Goal: Task Accomplishment & Management: Manage account settings

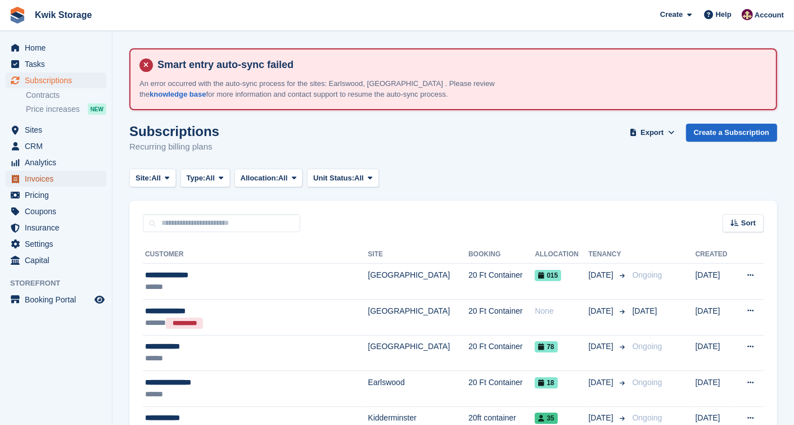
click at [38, 179] on span "Invoices" at bounding box center [58, 179] width 67 height 16
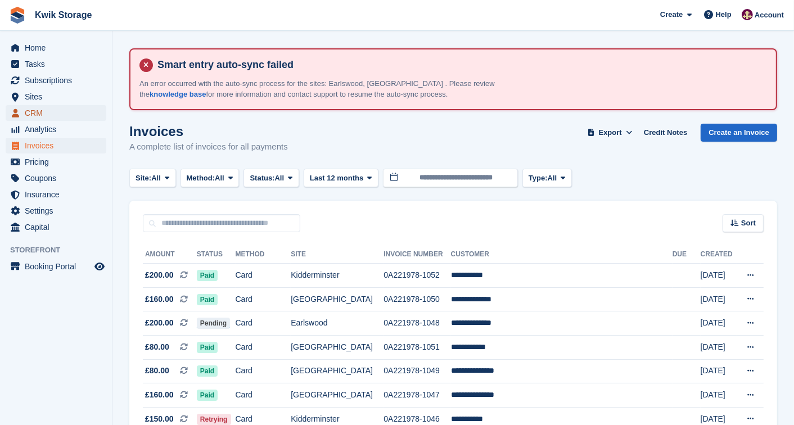
click at [62, 107] on span "CRM" at bounding box center [58, 113] width 67 height 16
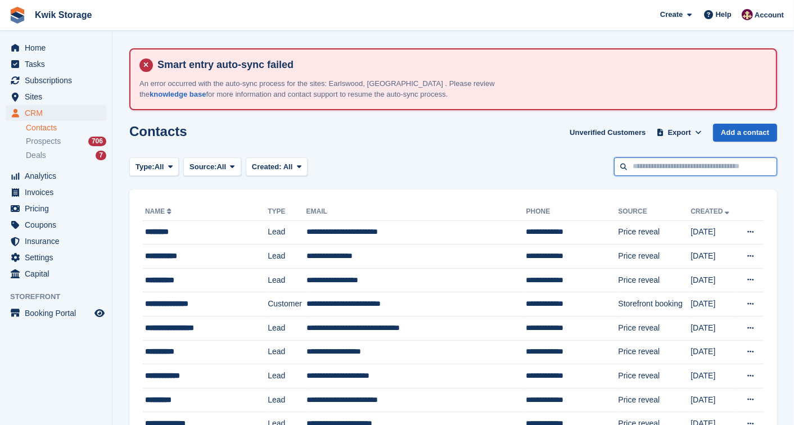
click at [649, 157] on input "text" at bounding box center [695, 166] width 163 height 19
type input "***"
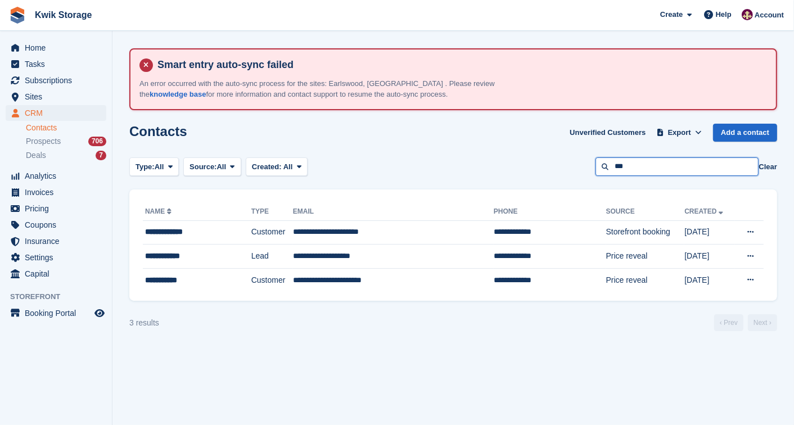
click at [652, 157] on input "***" at bounding box center [677, 166] width 163 height 19
type input "*"
type input "****"
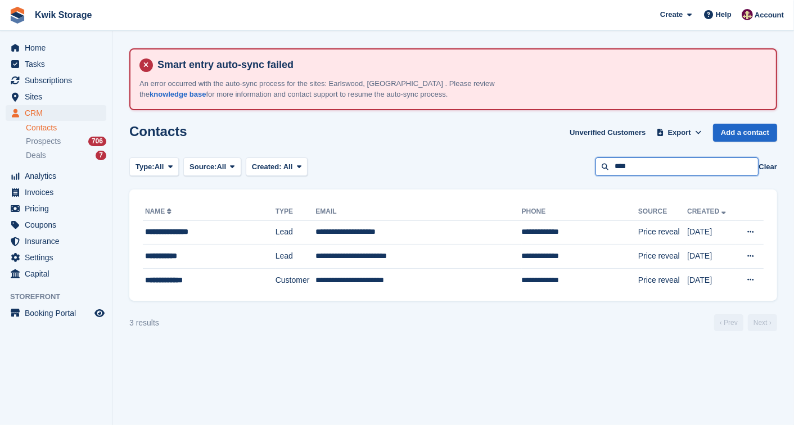
click at [652, 157] on input "****" at bounding box center [677, 166] width 163 height 19
type input "*"
type input "******"
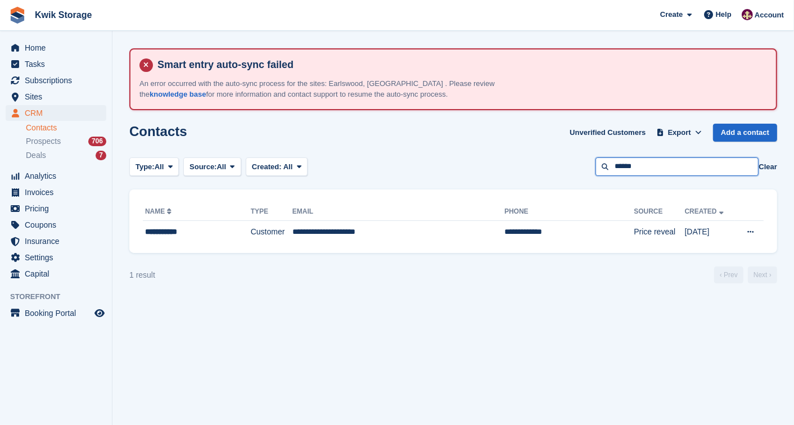
click at [652, 157] on input "******" at bounding box center [677, 166] width 163 height 19
click at [89, 110] on span "CRM" at bounding box center [58, 113] width 67 height 16
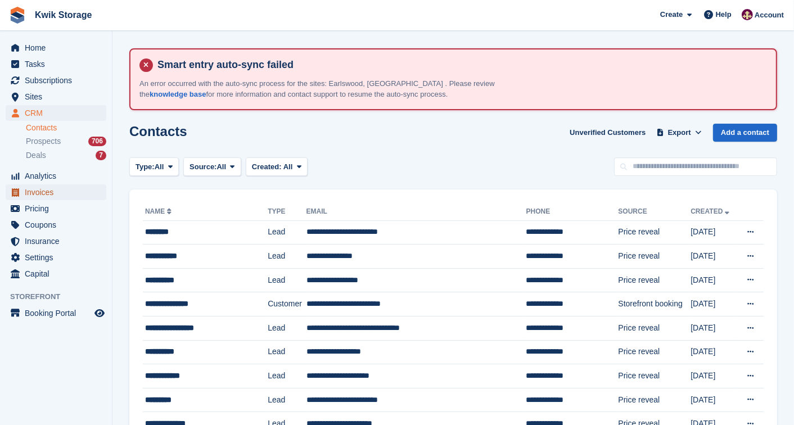
click at [38, 188] on span "Invoices" at bounding box center [58, 192] width 67 height 16
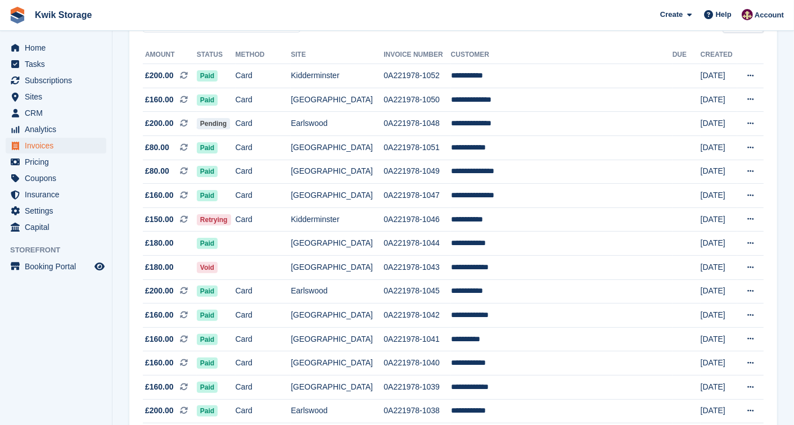
scroll to position [175, 0]
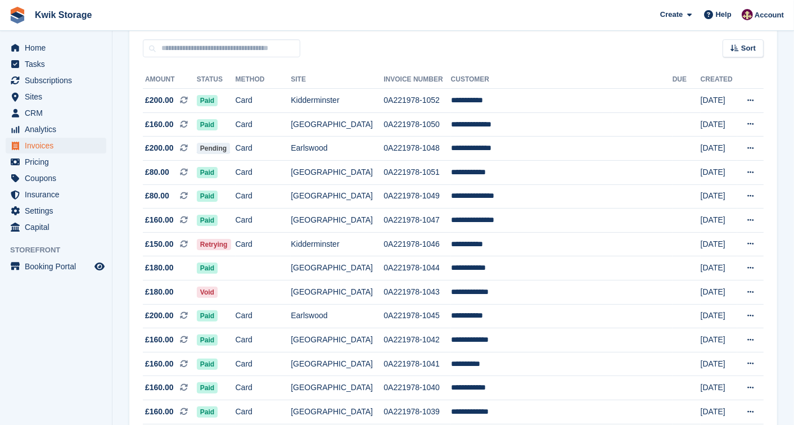
click at [291, 232] on td "Card" at bounding box center [264, 244] width 56 height 24
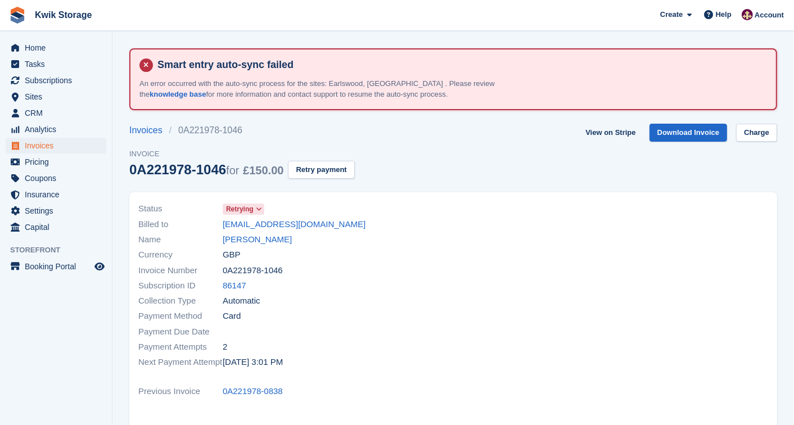
click at [256, 209] on icon at bounding box center [259, 209] width 6 height 7
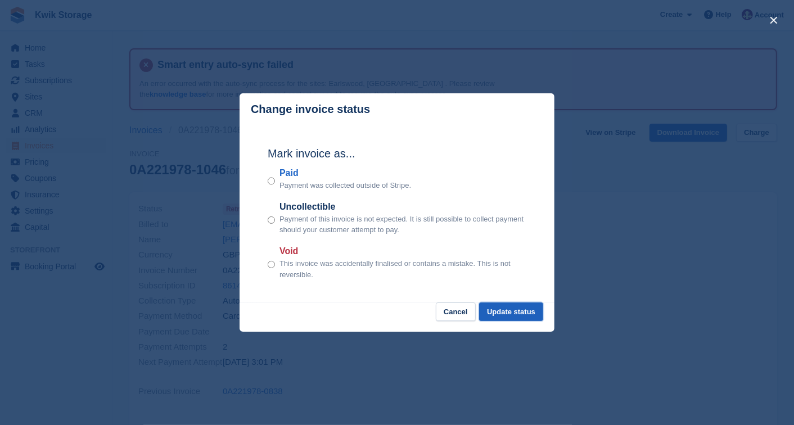
click at [513, 318] on button "Update status" at bounding box center [511, 312] width 64 height 19
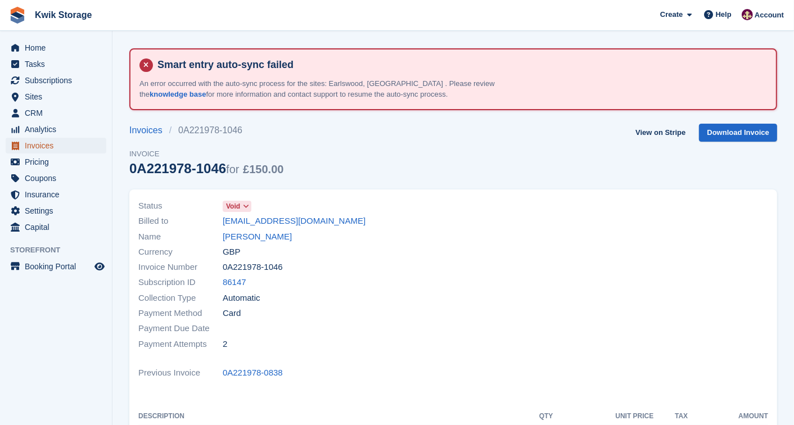
click at [70, 149] on span "Invoices" at bounding box center [58, 146] width 67 height 16
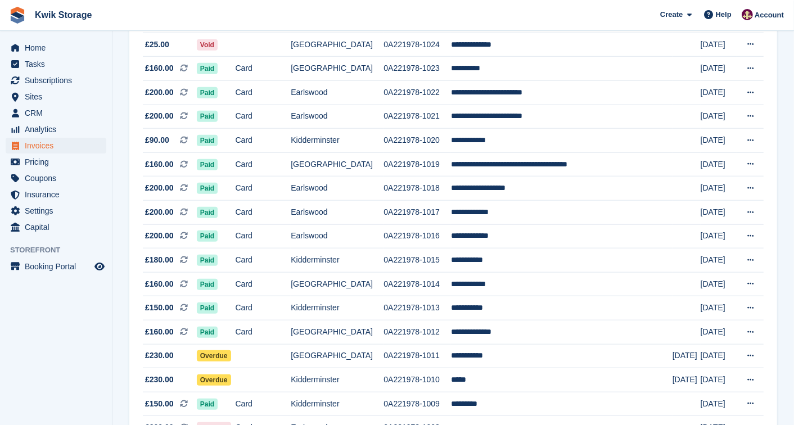
scroll to position [925, 0]
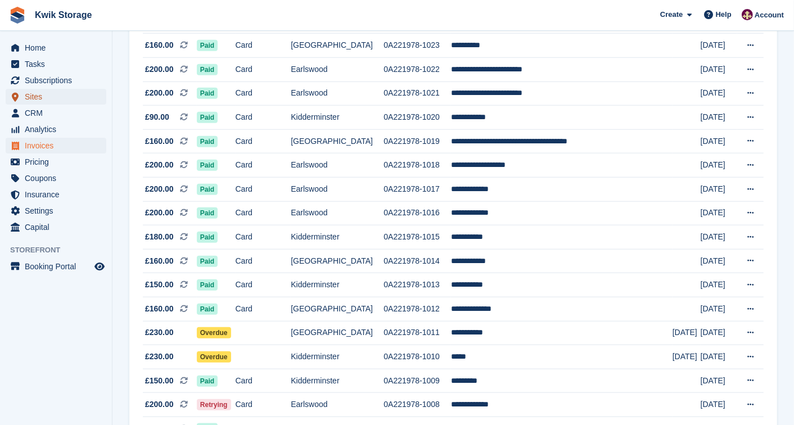
click at [70, 96] on span "Sites" at bounding box center [58, 97] width 67 height 16
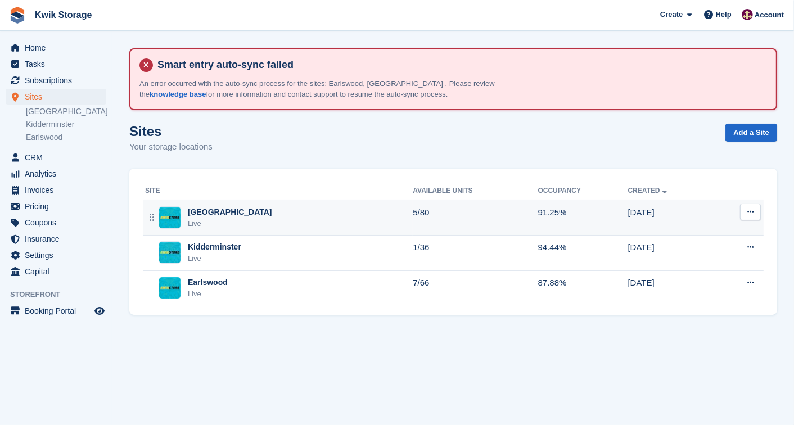
click at [163, 209] on img at bounding box center [169, 217] width 21 height 21
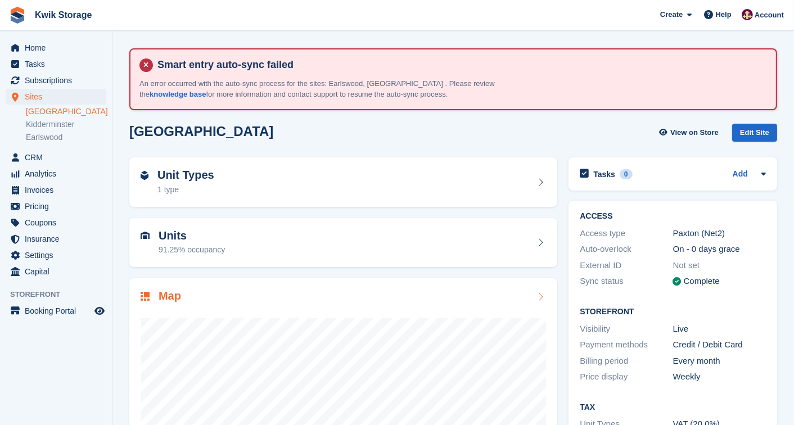
click at [223, 316] on div at bounding box center [344, 417] width 406 height 225
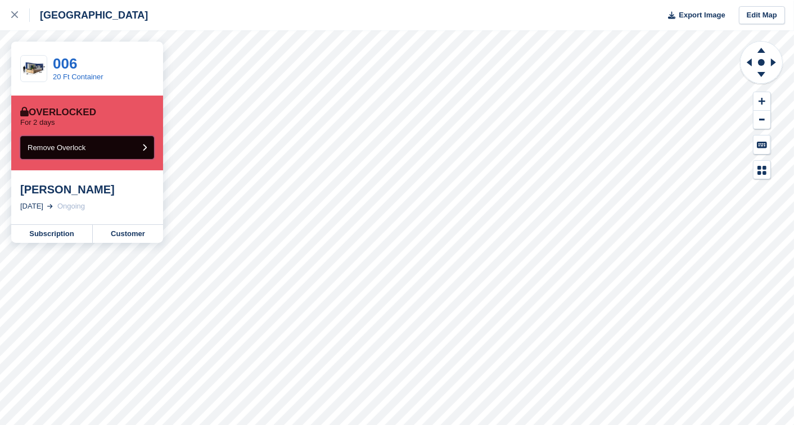
click at [143, 148] on icon "submit" at bounding box center [144, 147] width 4 height 7
click at [137, 143] on button "Remove Overlock" at bounding box center [87, 147] width 134 height 23
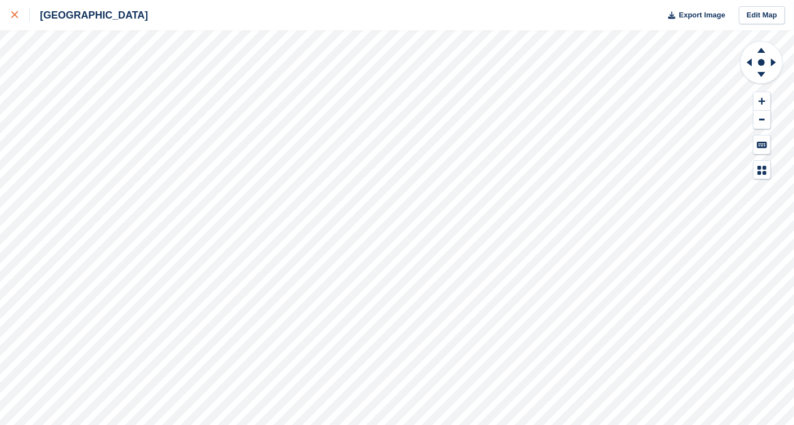
click at [24, 16] on div at bounding box center [20, 14] width 19 height 13
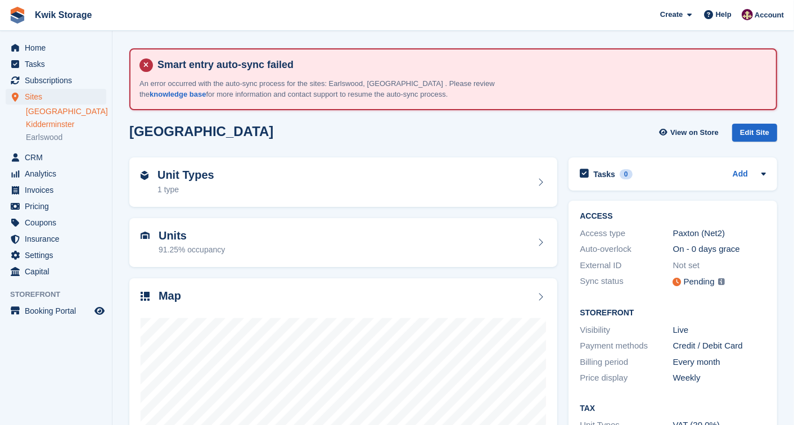
click at [52, 127] on link "Kidderminster" at bounding box center [66, 124] width 80 height 11
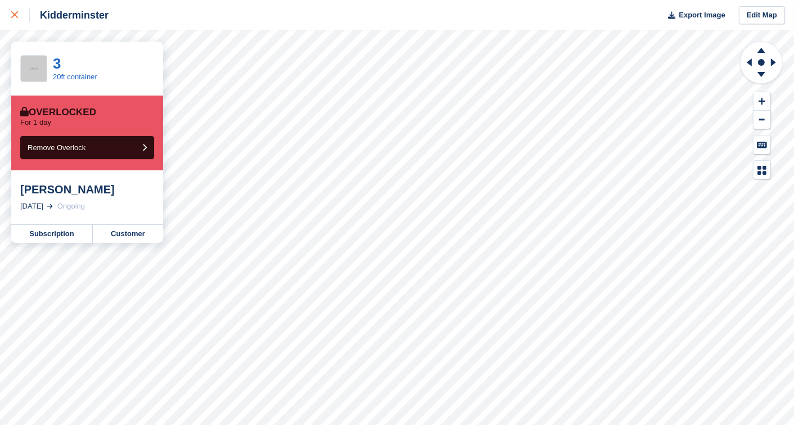
click at [12, 10] on div at bounding box center [20, 14] width 19 height 13
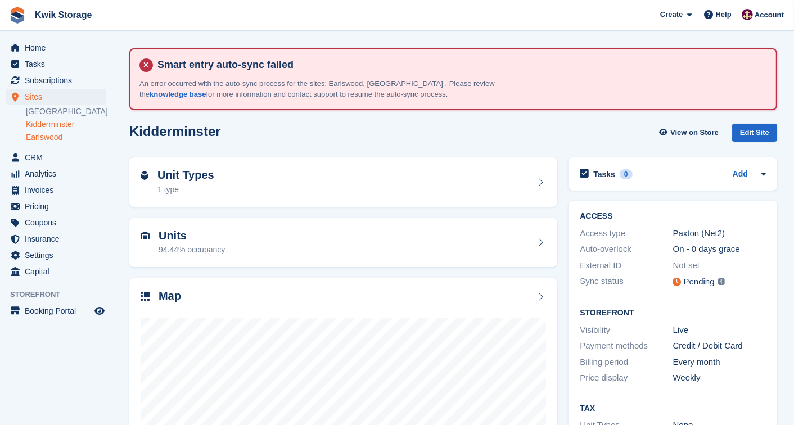
click at [51, 133] on link "Earlswood" at bounding box center [66, 137] width 80 height 11
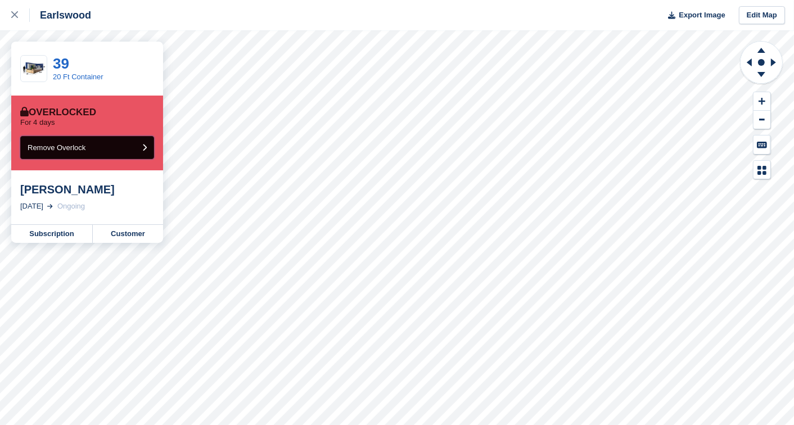
click at [79, 151] on span "Remove Overlock" at bounding box center [57, 147] width 58 height 8
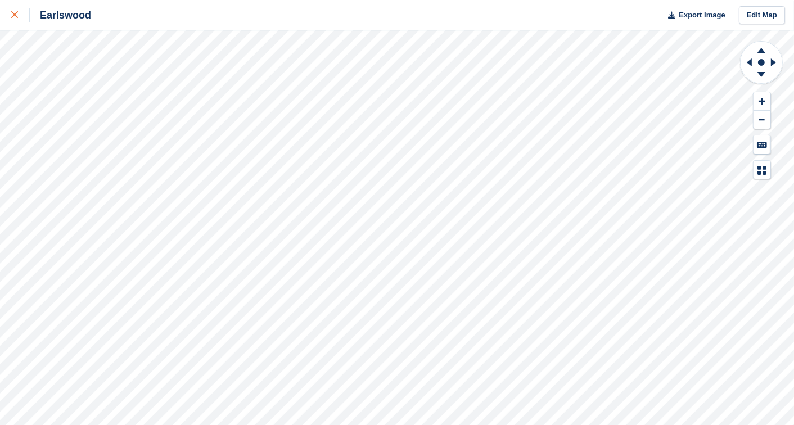
click at [14, 15] on icon at bounding box center [14, 14] width 7 height 7
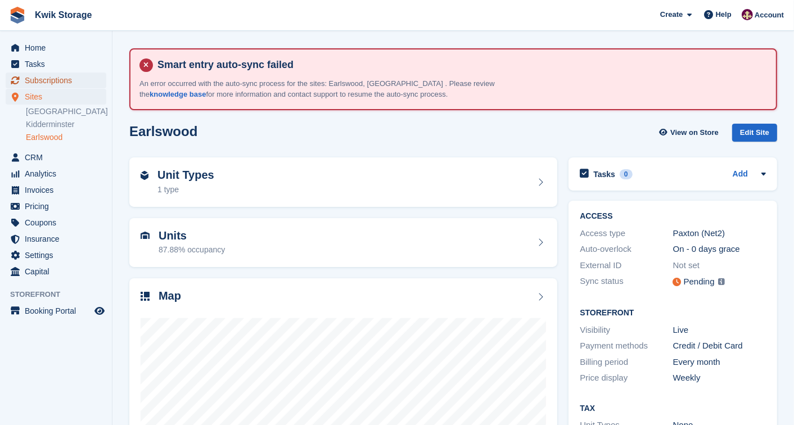
click at [38, 76] on span "Subscriptions" at bounding box center [58, 81] width 67 height 16
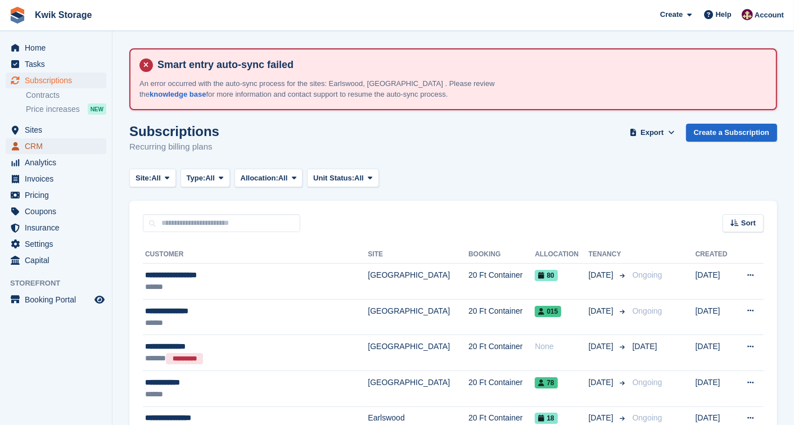
click at [31, 142] on span "CRM" at bounding box center [58, 146] width 67 height 16
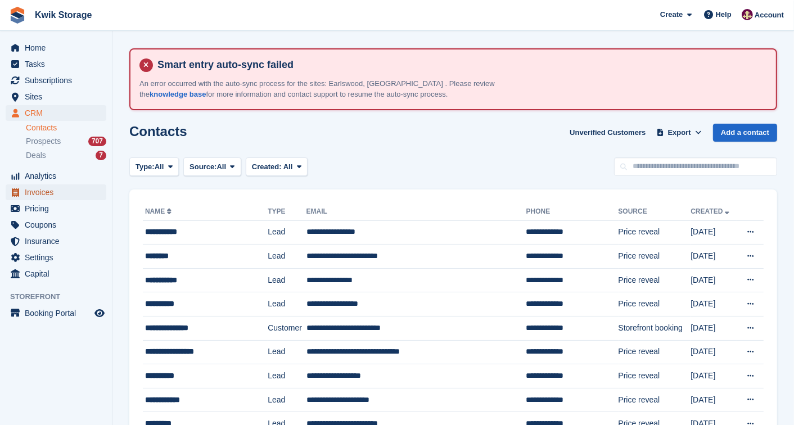
click at [62, 188] on span "Invoices" at bounding box center [58, 192] width 67 height 16
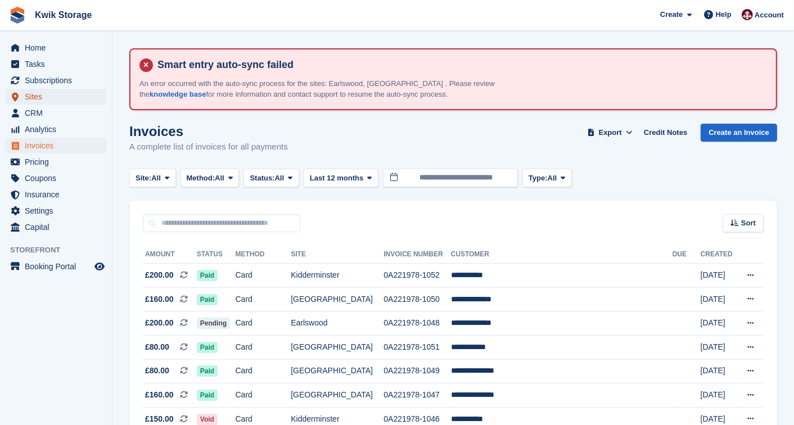
click at [36, 96] on span "Sites" at bounding box center [58, 97] width 67 height 16
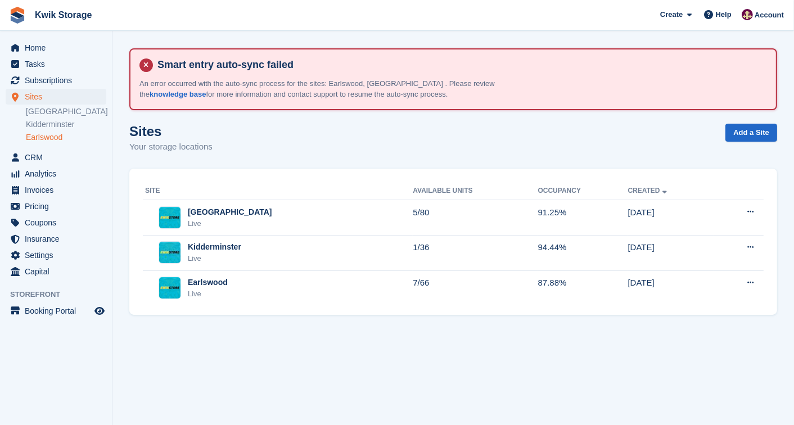
click at [42, 133] on link "Earlswood" at bounding box center [66, 137] width 80 height 11
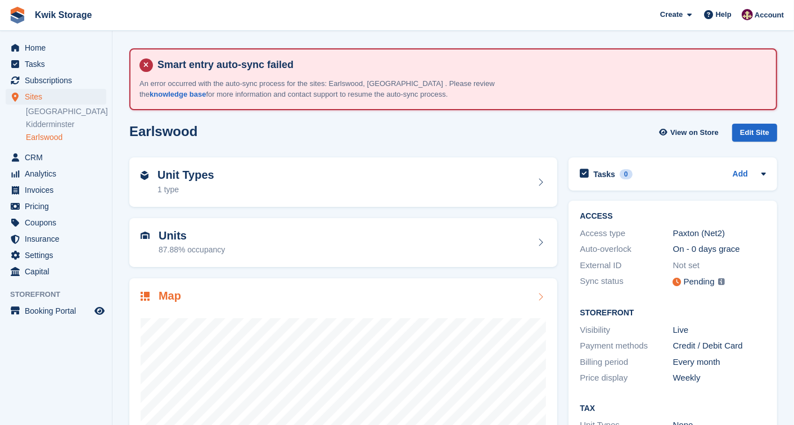
click at [238, 308] on div at bounding box center [344, 417] width 406 height 225
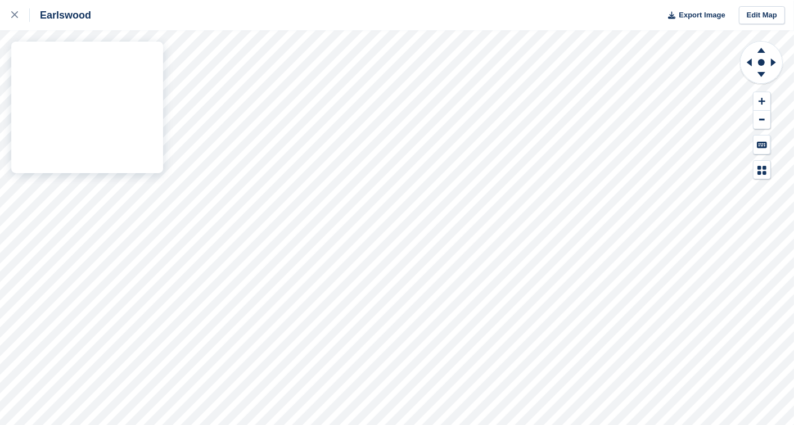
click at [29, 53] on div "Earlswood Export Image Edit Map" at bounding box center [397, 212] width 794 height 425
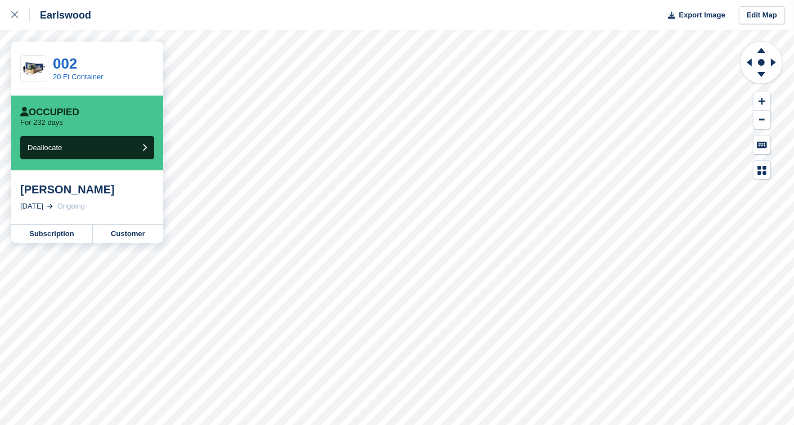
click at [43, 60] on div "Earlswood Export Image Edit Map 002 20 Ft Container Occupied For 232 days Deall…" at bounding box center [397, 212] width 794 height 425
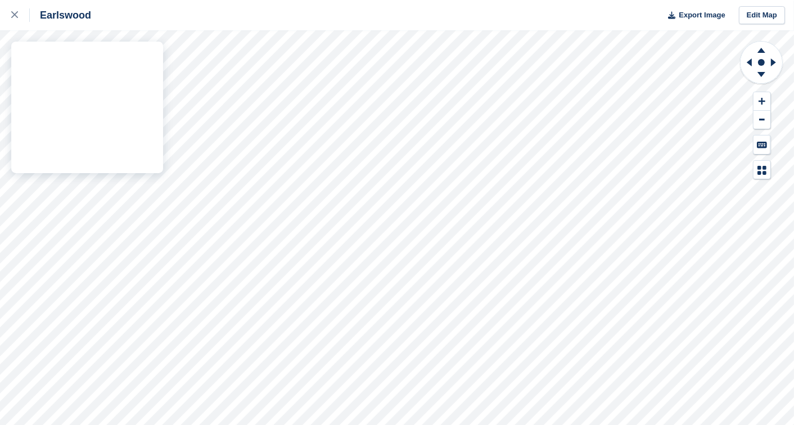
click at [81, 191] on div "Earlswood Export Image Edit Map" at bounding box center [397, 212] width 794 height 425
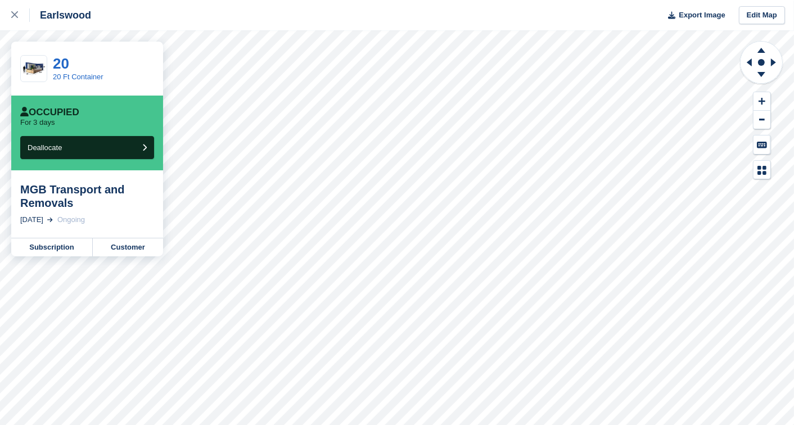
click at [91, 189] on div "Earlswood Export Image Edit Map 20 20 Ft Container Occupied For 3 days Dealloca…" at bounding box center [397, 212] width 794 height 425
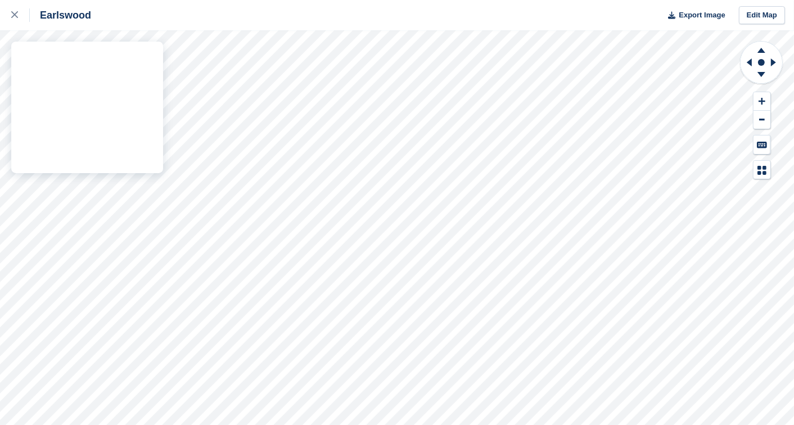
click at [116, 193] on div "Earlswood Export Image Edit Map" at bounding box center [397, 212] width 794 height 425
click at [133, 192] on div "Earlswood Export Image Edit Map" at bounding box center [397, 212] width 794 height 425
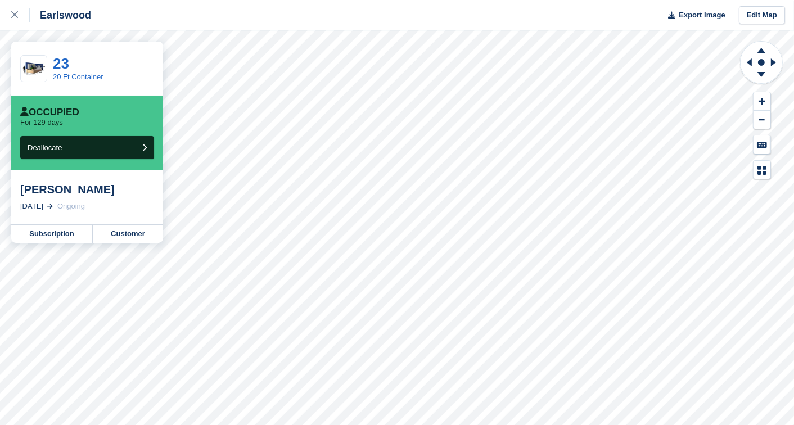
click at [138, 199] on div "Earlswood Export Image Edit Map 23 20 Ft Container Occupied For 129 days Deallo…" at bounding box center [397, 212] width 794 height 425
click at [161, 187] on div "Earlswood Export Image Edit Map 24 20 Ft Container Occupied For 210 days Deallo…" at bounding box center [397, 212] width 794 height 425
click at [75, 188] on div "Earlswood Export Image Edit Map 19 20 Ft Container Occupied For 89 days Dealloc…" at bounding box center [397, 212] width 794 height 425
click at [102, 233] on link "Customer" at bounding box center [128, 234] width 70 height 18
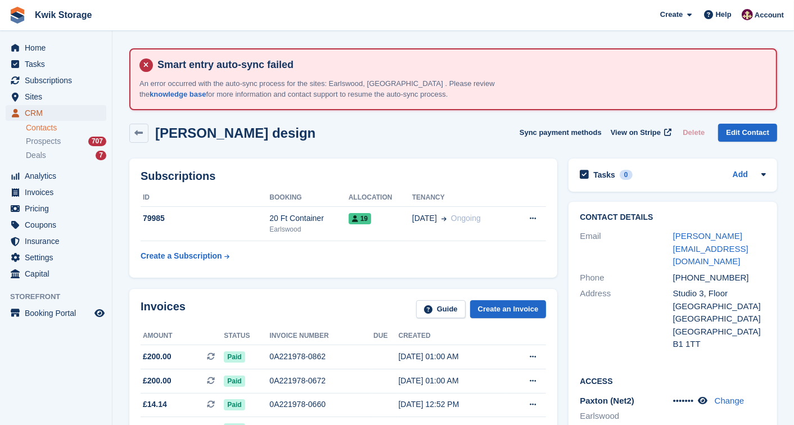
click at [51, 111] on span "CRM" at bounding box center [58, 113] width 67 height 16
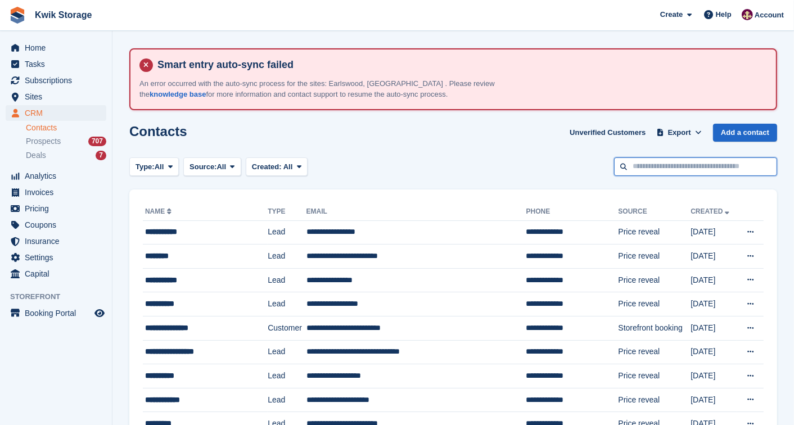
click at [709, 162] on input "text" at bounding box center [695, 166] width 163 height 19
type input "****"
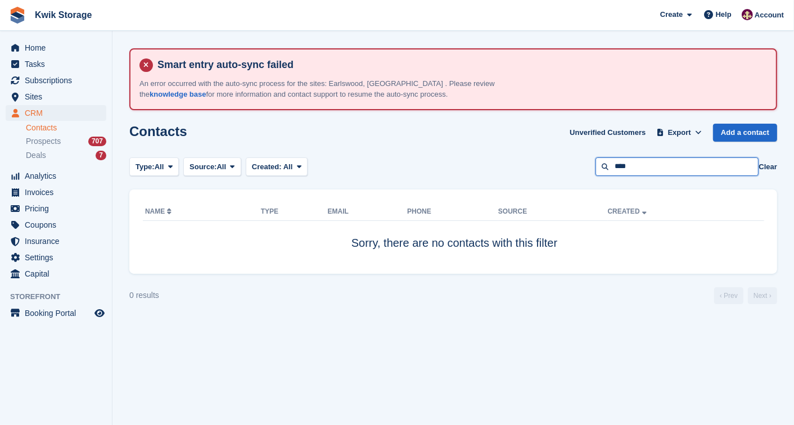
click at [671, 165] on input "****" at bounding box center [677, 166] width 163 height 19
type input "***"
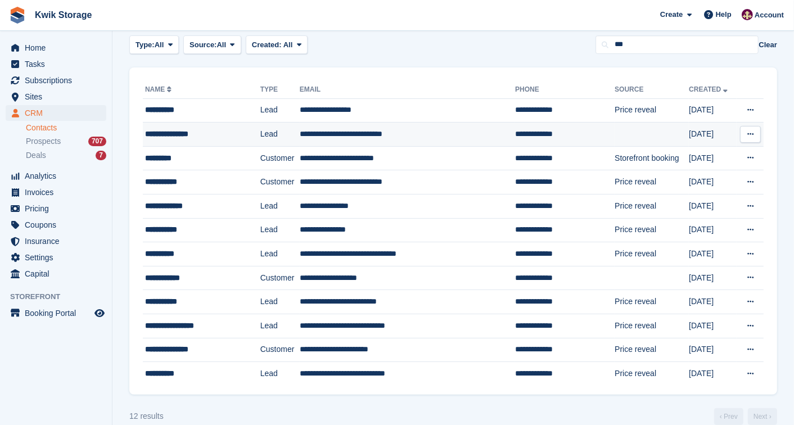
scroll to position [125, 0]
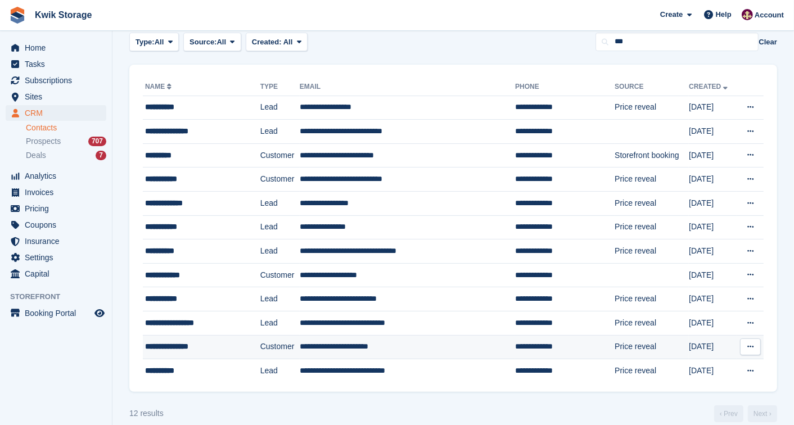
click at [456, 338] on td "**********" at bounding box center [407, 347] width 215 height 24
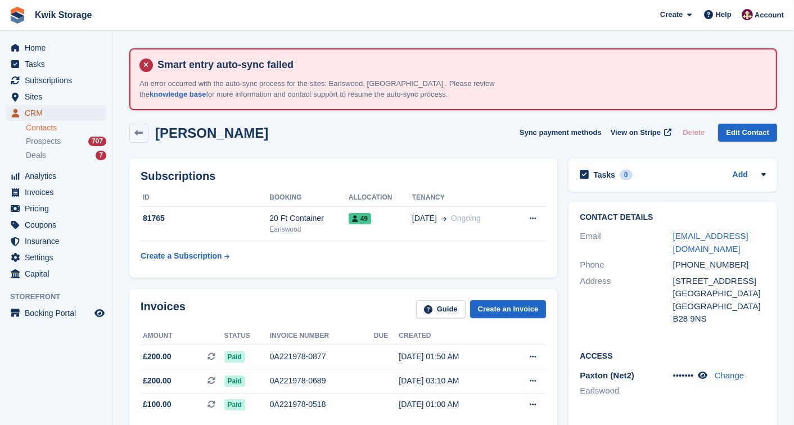
click at [43, 114] on span "CRM" at bounding box center [58, 113] width 67 height 16
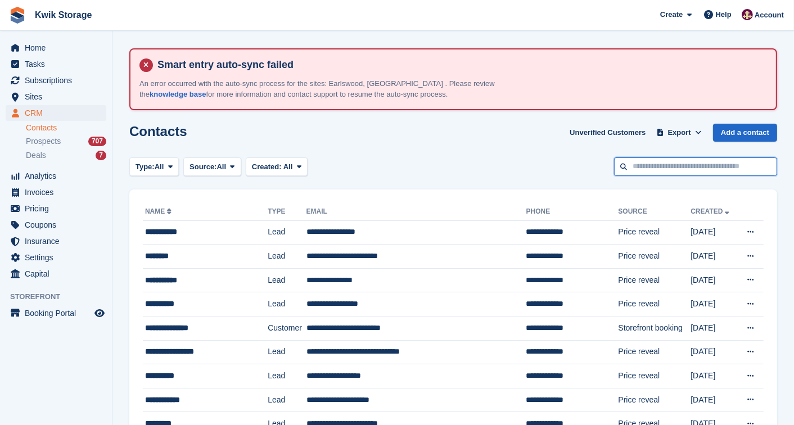
click at [654, 162] on input "text" at bounding box center [695, 166] width 163 height 19
type input "****"
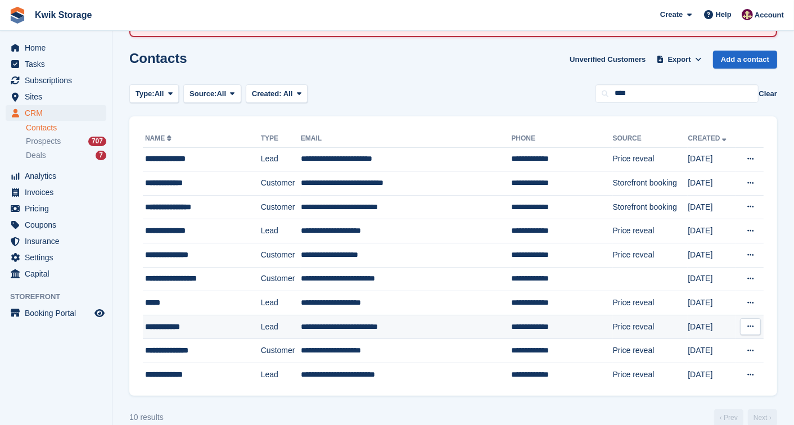
scroll to position [75, 0]
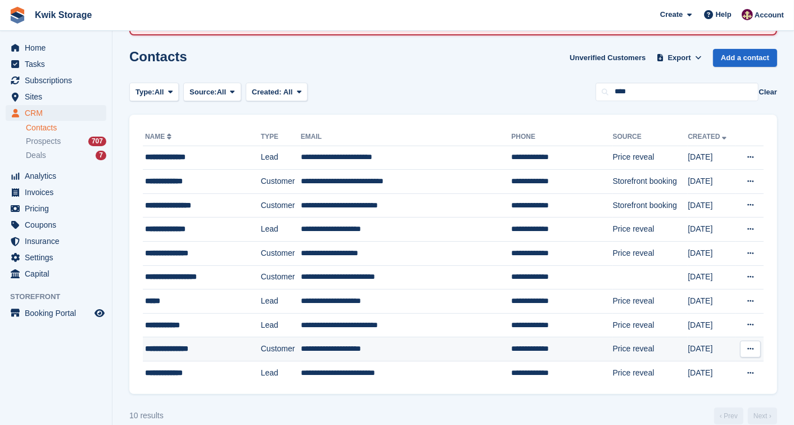
click at [338, 341] on td "**********" at bounding box center [406, 349] width 211 height 24
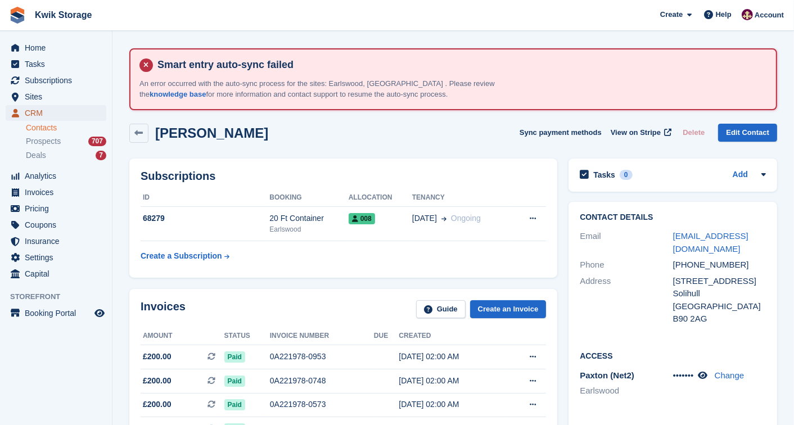
click at [32, 115] on span "CRM" at bounding box center [58, 113] width 67 height 16
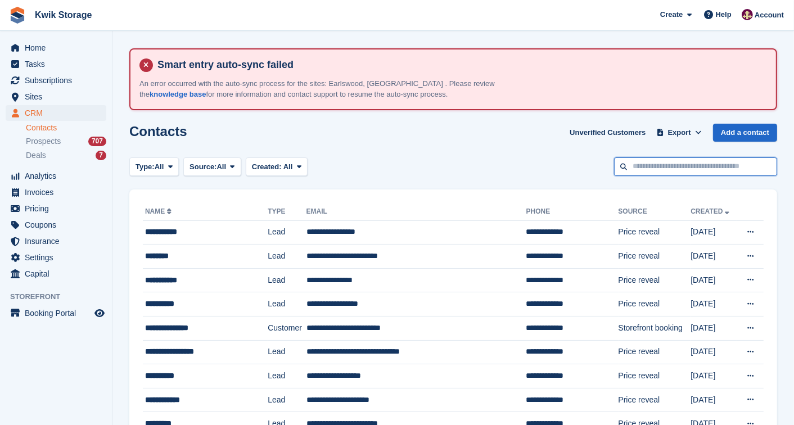
click at [632, 168] on input "text" at bounding box center [695, 166] width 163 height 19
type input "****"
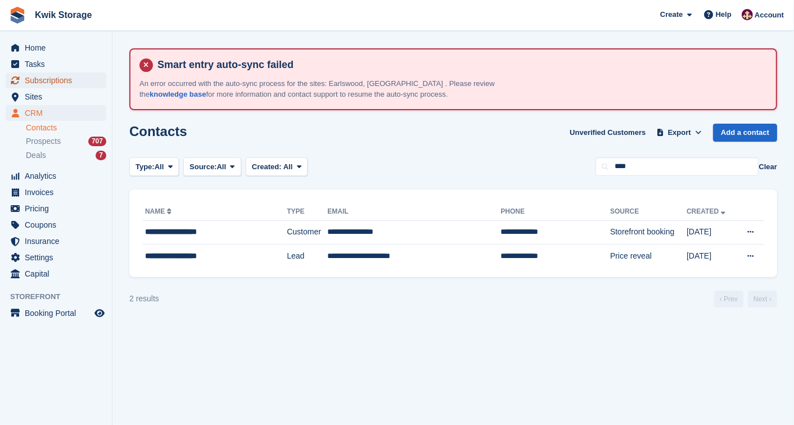
click at [84, 82] on span "Subscriptions" at bounding box center [58, 81] width 67 height 16
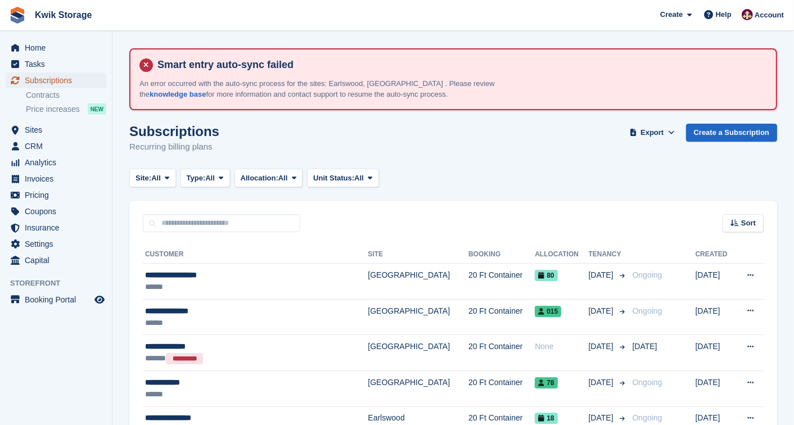
click at [41, 75] on span "Subscriptions" at bounding box center [58, 81] width 67 height 16
click at [21, 150] on span "menu" at bounding box center [14, 145] width 13 height 13
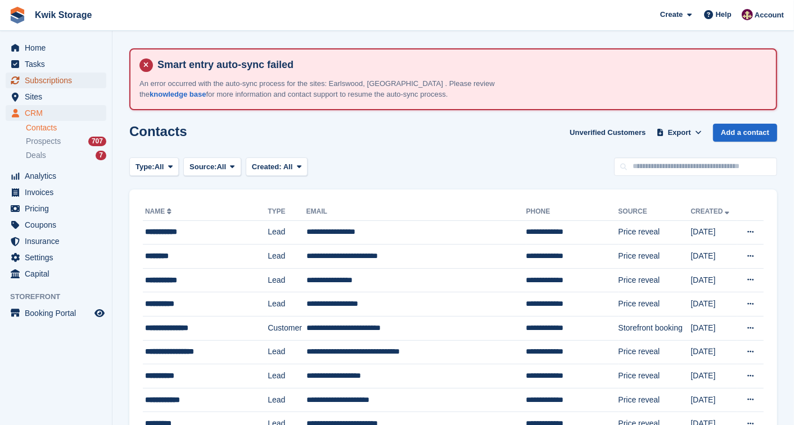
click at [27, 80] on span "Subscriptions" at bounding box center [58, 81] width 67 height 16
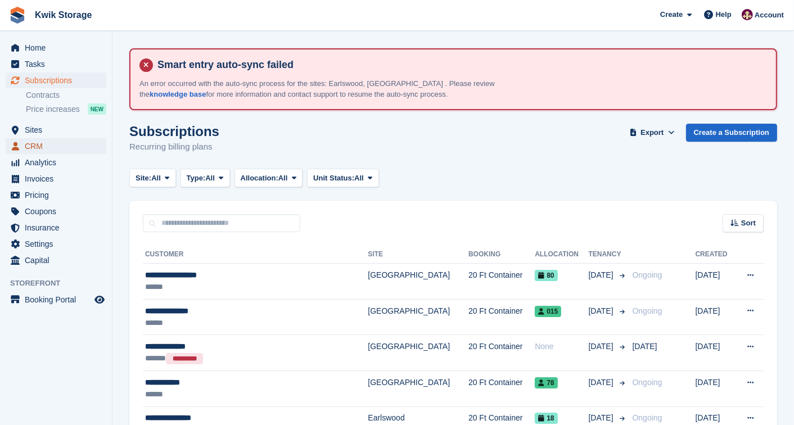
click at [18, 147] on icon "menu" at bounding box center [15, 146] width 7 height 9
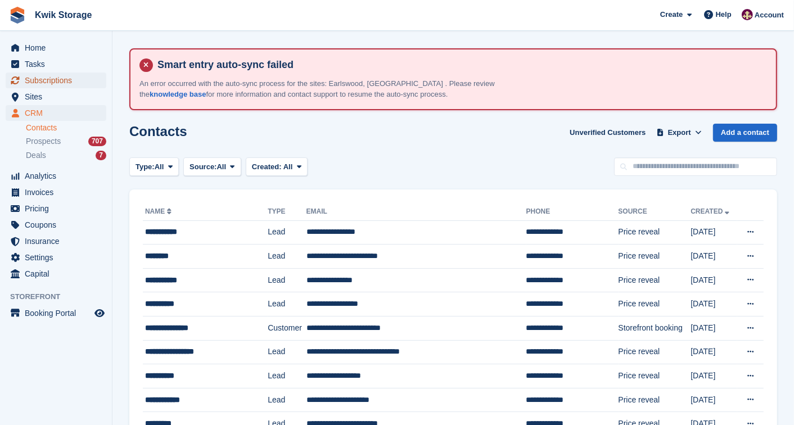
click at [38, 75] on span "Subscriptions" at bounding box center [58, 81] width 67 height 16
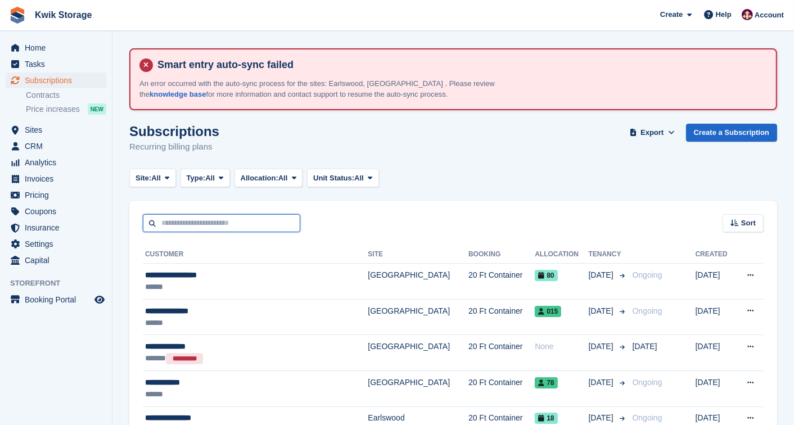
click at [195, 226] on input "text" at bounding box center [221, 223] width 157 height 19
type input "***"
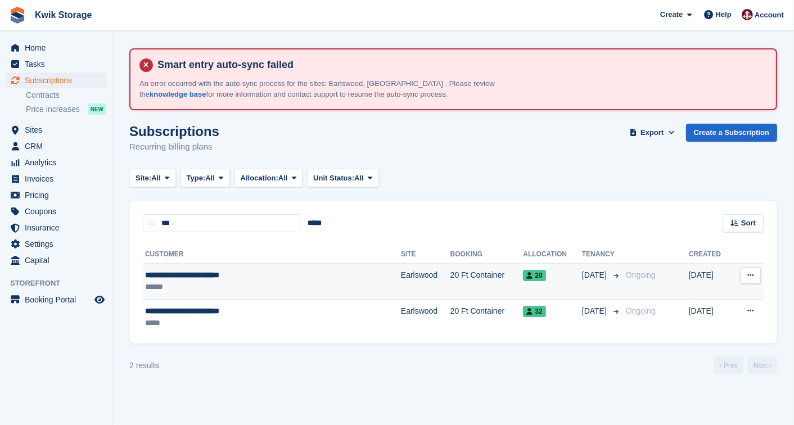
click at [247, 277] on div "**********" at bounding box center [240, 275] width 190 height 12
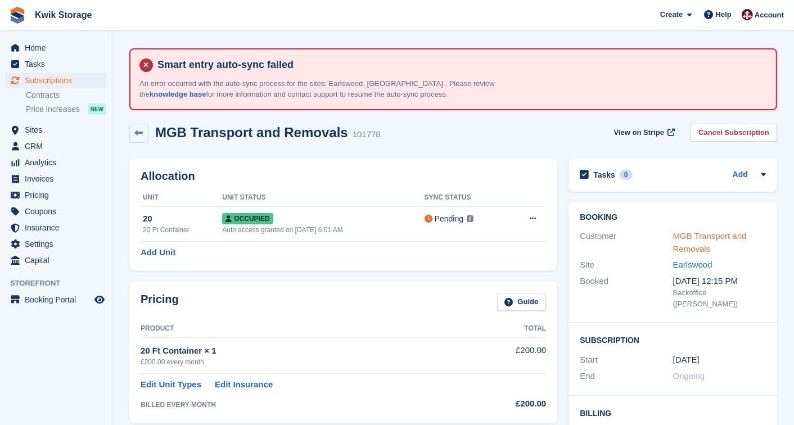
click at [739, 236] on link "MGB Transport and Removals" at bounding box center [710, 242] width 74 height 22
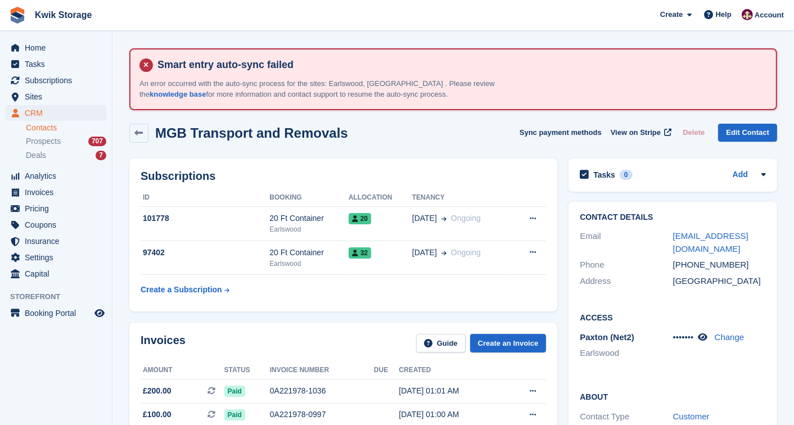
click at [750, 252] on div "megan@mgbtransportandremovals.com" at bounding box center [719, 242] width 93 height 25
click at [752, 252] on div "megan@mgbtransportandremovals.com" at bounding box center [719, 242] width 93 height 25
click at [758, 262] on div "+447849872242" at bounding box center [719, 265] width 93 height 13
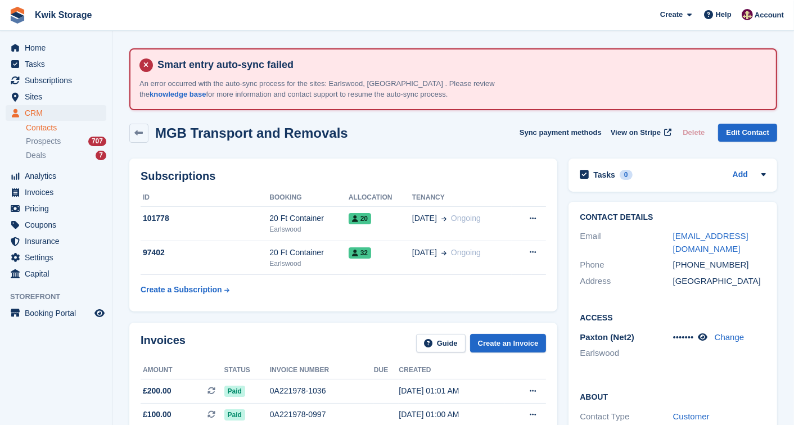
click at [757, 260] on div "+447849872242" at bounding box center [719, 265] width 93 height 13
click at [91, 109] on span "CRM" at bounding box center [58, 113] width 67 height 16
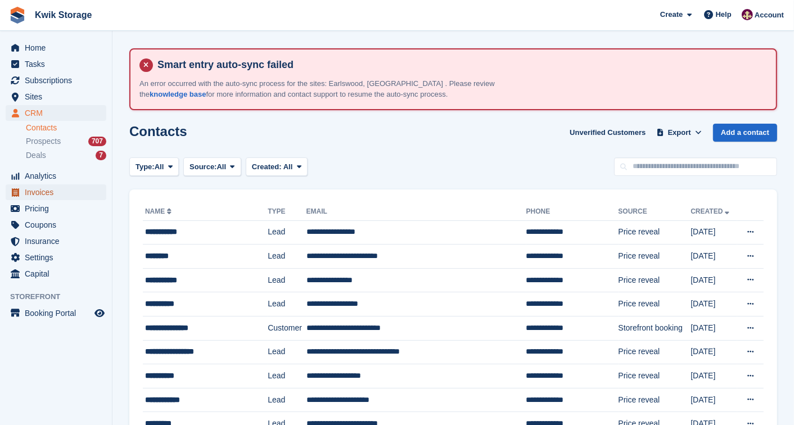
click at [63, 188] on span "Invoices" at bounding box center [58, 192] width 67 height 16
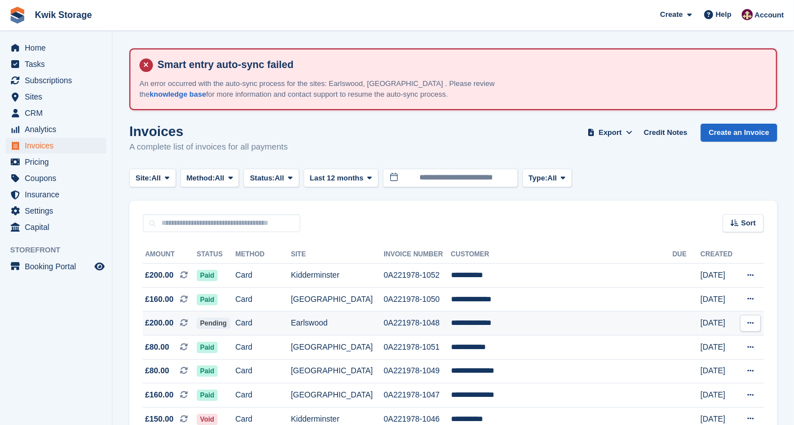
click at [164, 317] on span "£200.00" at bounding box center [159, 323] width 29 height 12
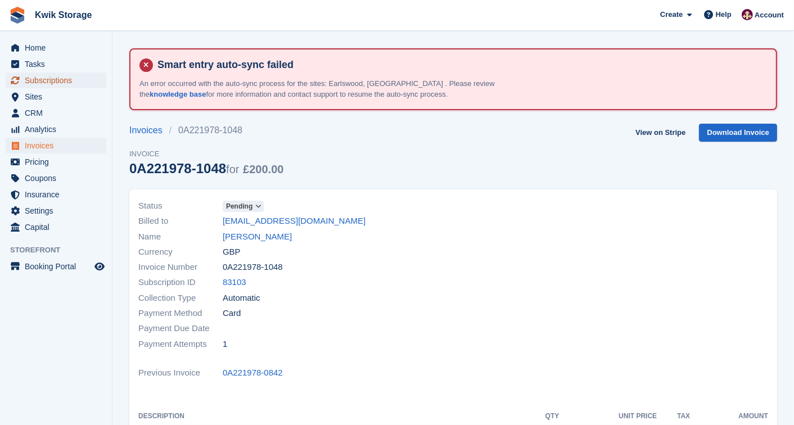
click at [46, 73] on span "Subscriptions" at bounding box center [58, 81] width 67 height 16
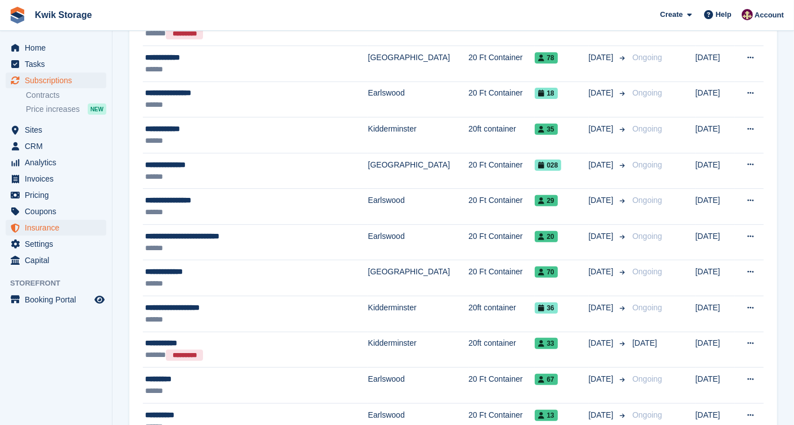
scroll to position [350, 0]
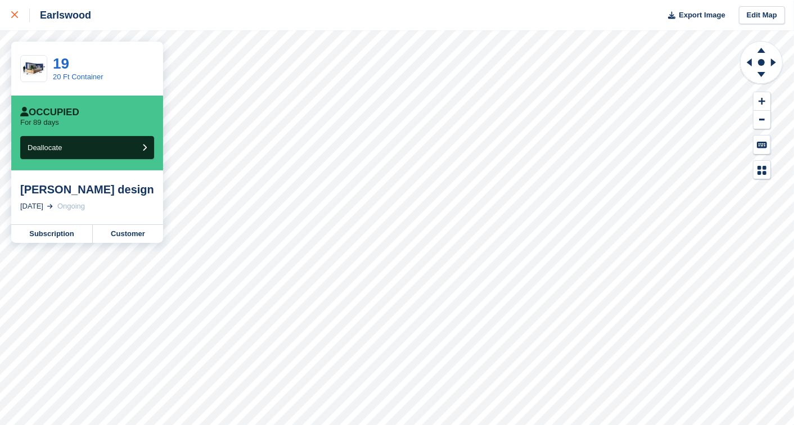
click at [13, 12] on icon at bounding box center [14, 14] width 7 height 7
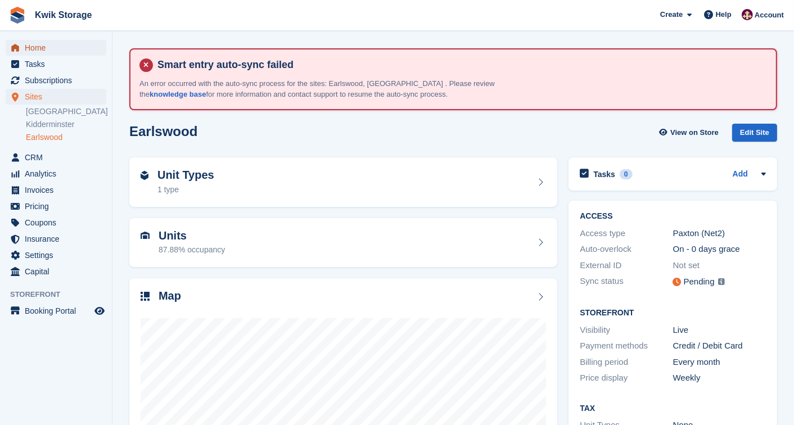
click at [29, 47] on span "Home" at bounding box center [58, 48] width 67 height 16
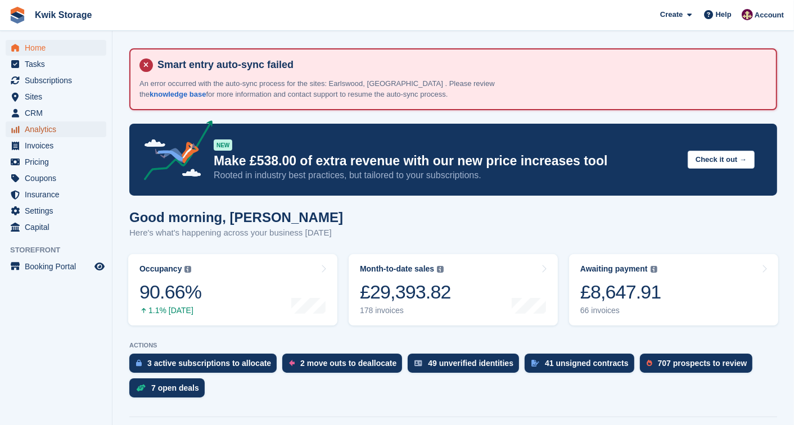
click at [57, 127] on span "Analytics" at bounding box center [58, 129] width 67 height 16
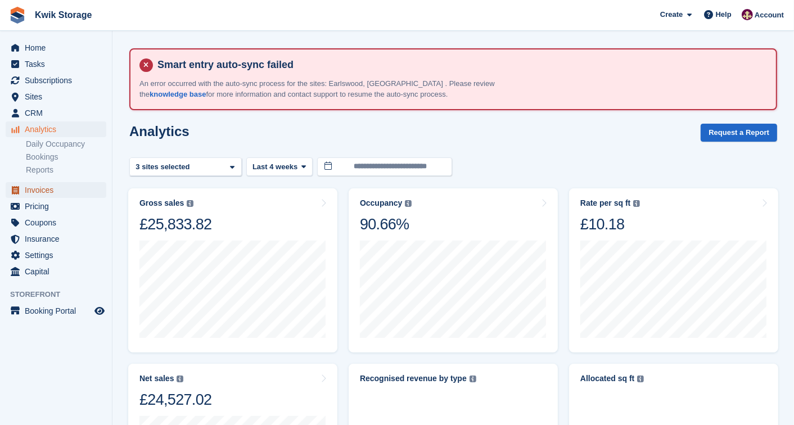
click at [52, 189] on span "Invoices" at bounding box center [58, 190] width 67 height 16
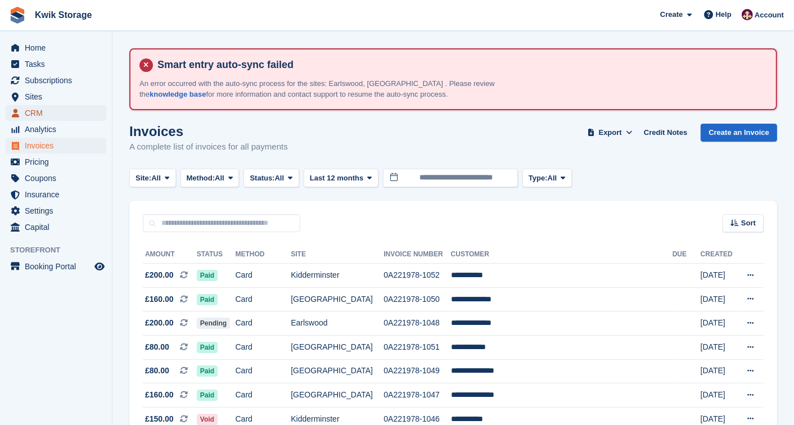
click at [78, 120] on span "CRM" at bounding box center [58, 113] width 67 height 16
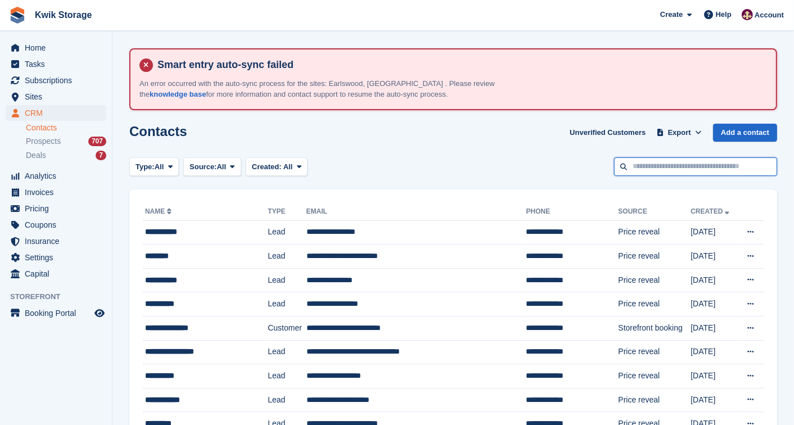
click at [735, 166] on input "text" at bounding box center [695, 166] width 163 height 19
type input "****"
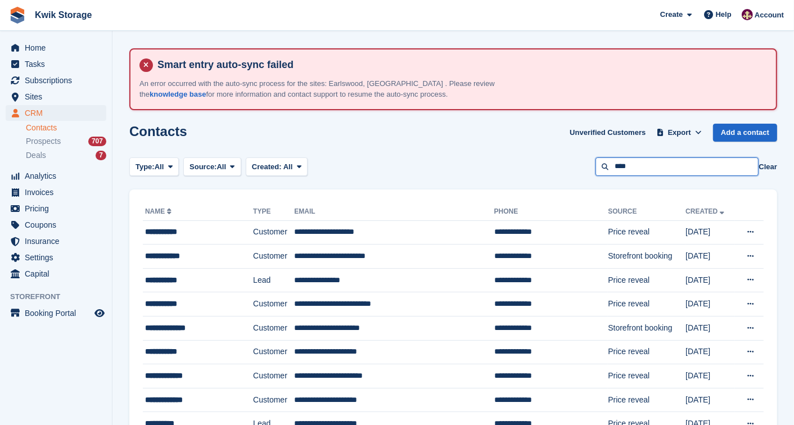
click at [735, 166] on input "****" at bounding box center [677, 166] width 163 height 19
type input "******"
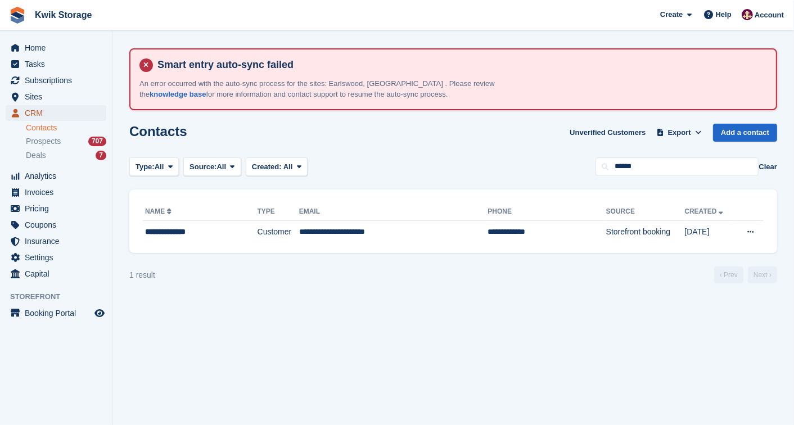
click at [99, 117] on link "CRM" at bounding box center [56, 113] width 101 height 16
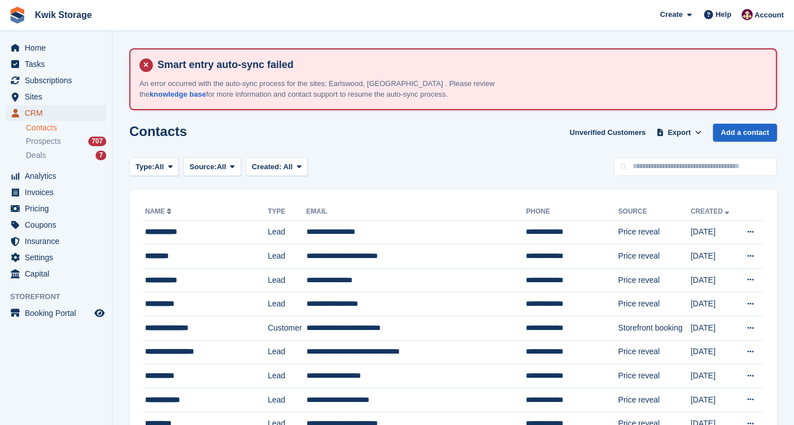
click at [81, 110] on span "CRM" at bounding box center [58, 113] width 67 height 16
click at [642, 170] on input "text" at bounding box center [695, 166] width 163 height 19
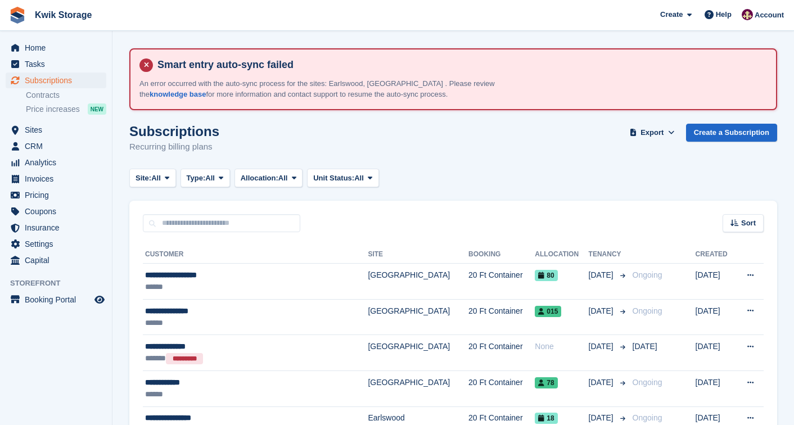
scroll to position [350, 0]
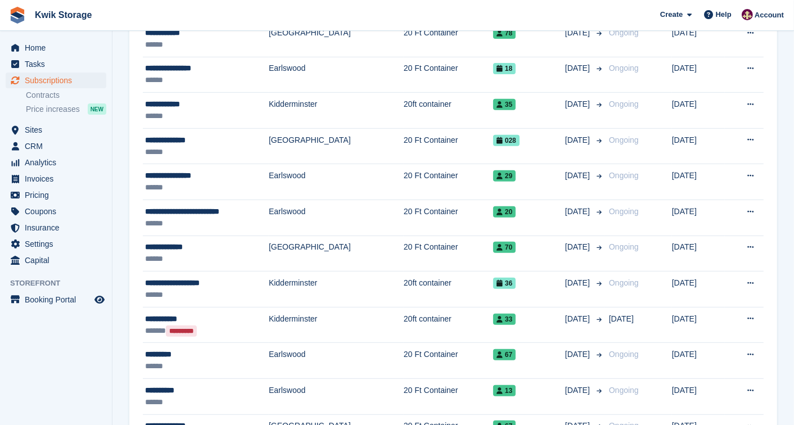
click at [53, 44] on span "Home" at bounding box center [58, 48] width 67 height 16
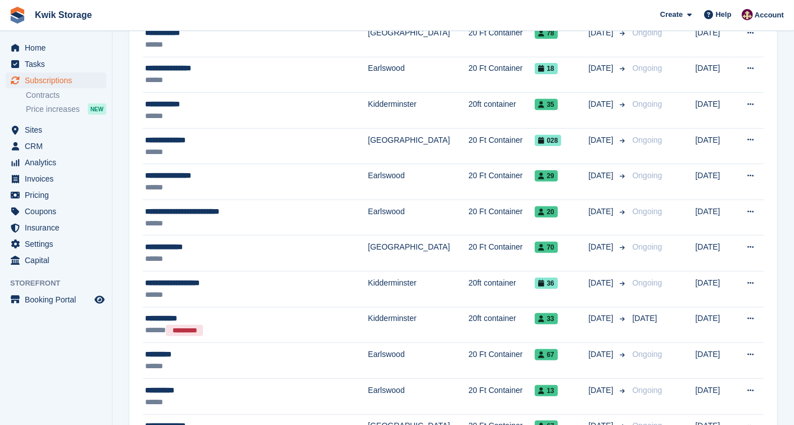
scroll to position [0, 0]
